Goal: Navigation & Orientation: Find specific page/section

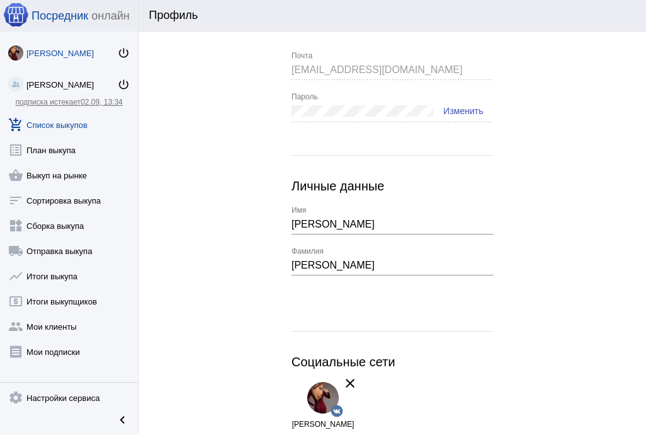
click at [74, 118] on link "add_shopping_cart Список выкупов" at bounding box center [69, 122] width 138 height 25
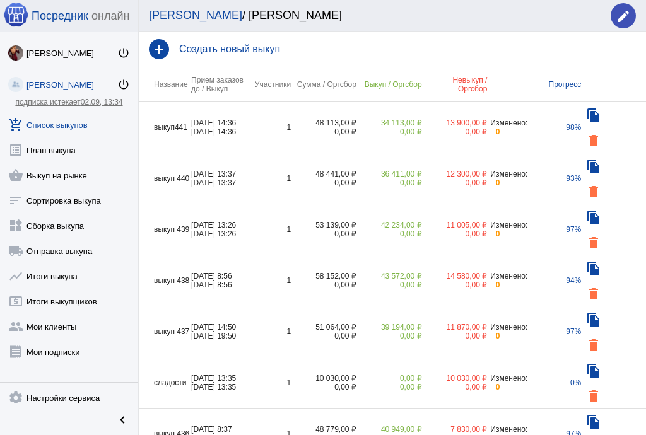
click at [159, 113] on td "выкуп441" at bounding box center [165, 127] width 52 height 51
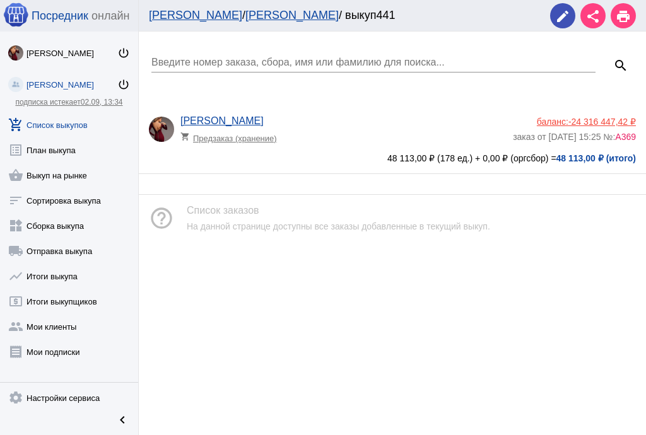
click at [339, 140] on app-delivery-type "shopping_cart Предзаказ (хранение)" at bounding box center [343, 135] width 326 height 16
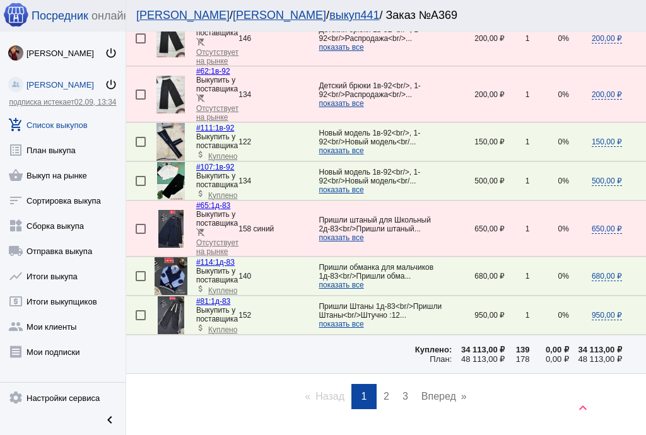
scroll to position [2069, 0]
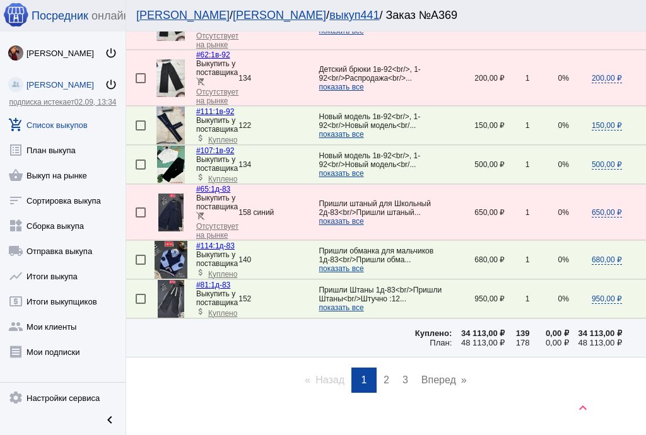
click at [378, 368] on link "page 2" at bounding box center [386, 380] width 18 height 25
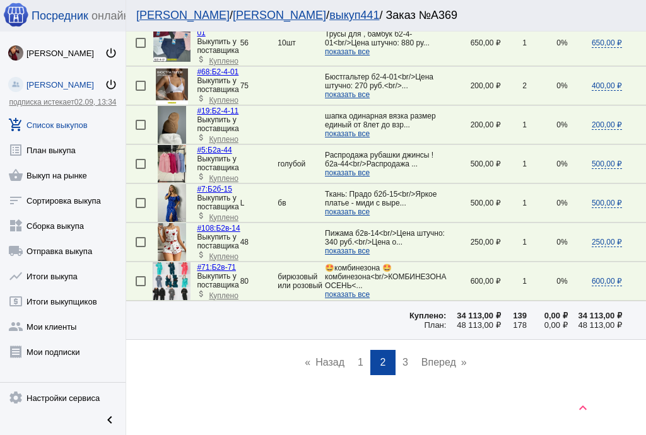
scroll to position [1961, 0]
click at [402, 356] on span "3" at bounding box center [405, 361] width 6 height 11
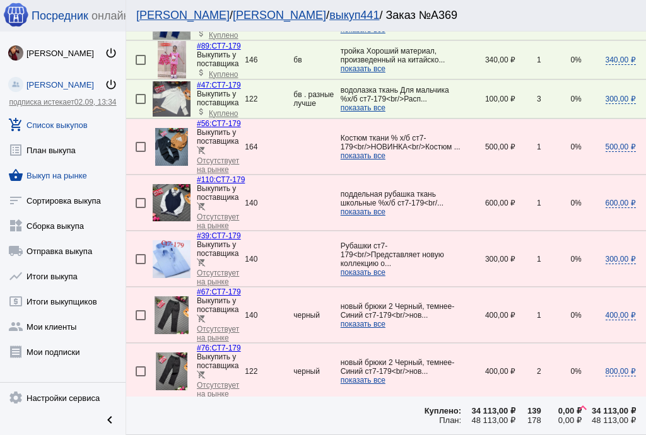
scroll to position [1057, 0]
